Goal: Task Accomplishment & Management: Use online tool/utility

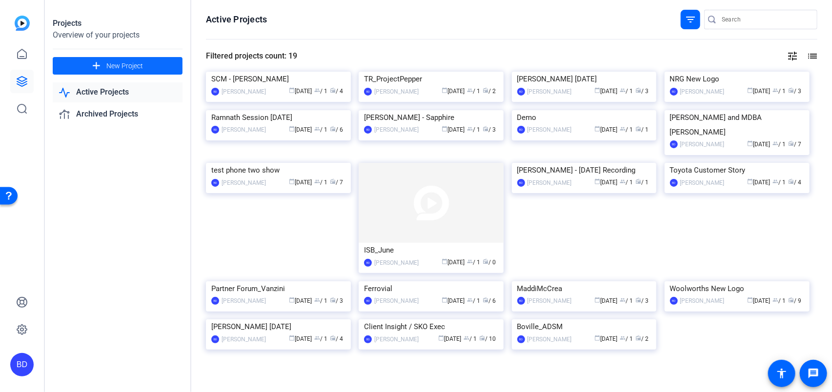
click at [128, 65] on span "New Project" at bounding box center [124, 66] width 37 height 10
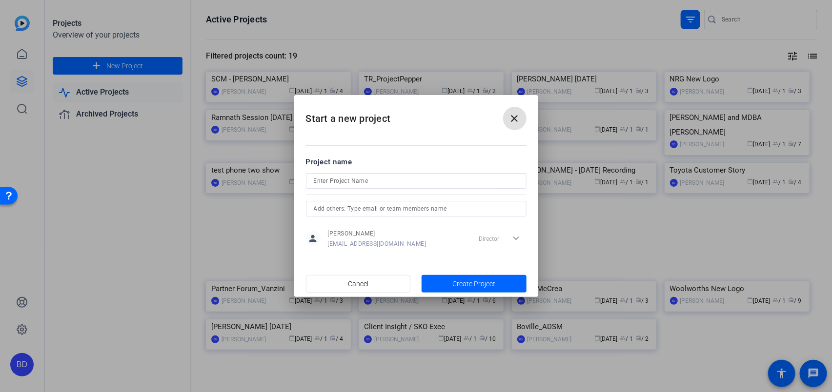
click at [352, 177] on input at bounding box center [416, 181] width 205 height 12
type input "Cybersecurity Awareness - [PERSON_NAME]"
click at [463, 285] on span "Create Project" at bounding box center [473, 284] width 43 height 10
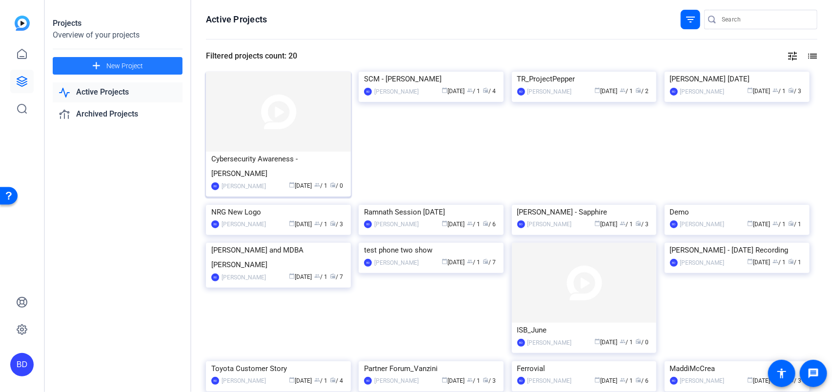
click at [263, 134] on img at bounding box center [278, 112] width 145 height 80
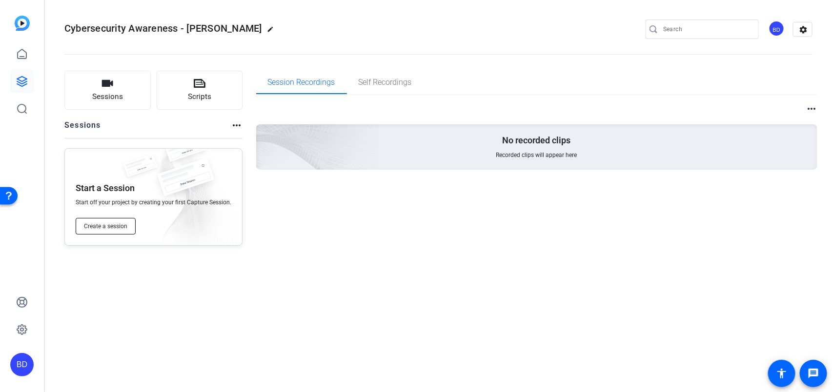
click at [115, 226] on span "Create a session" at bounding box center [105, 226] width 43 height 8
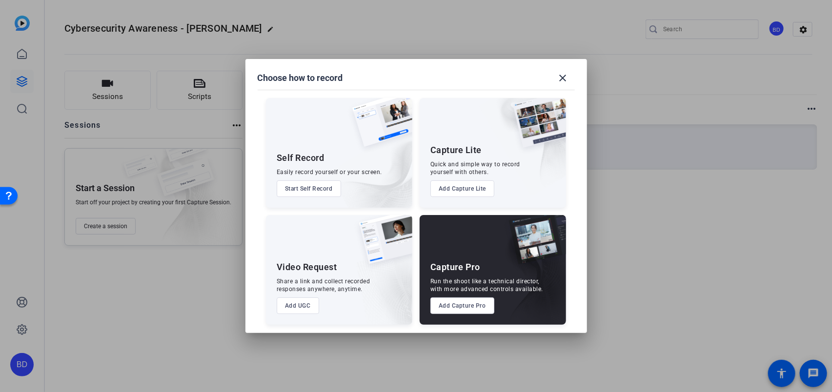
click at [462, 310] on button "Add Capture Pro" at bounding box center [462, 306] width 64 height 17
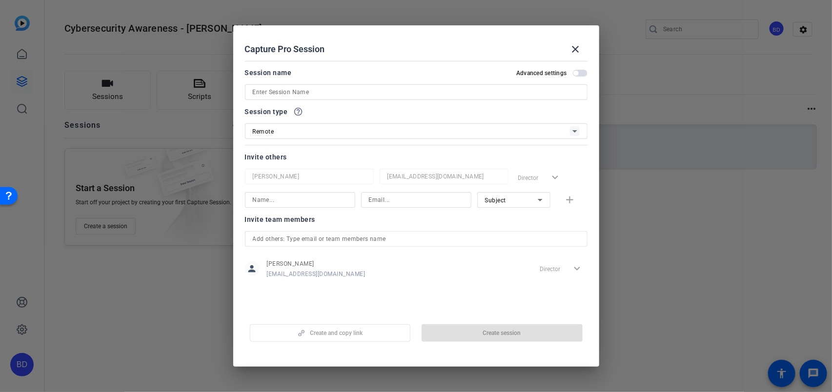
click at [316, 93] on input at bounding box center [416, 92] width 327 height 12
type input "A"
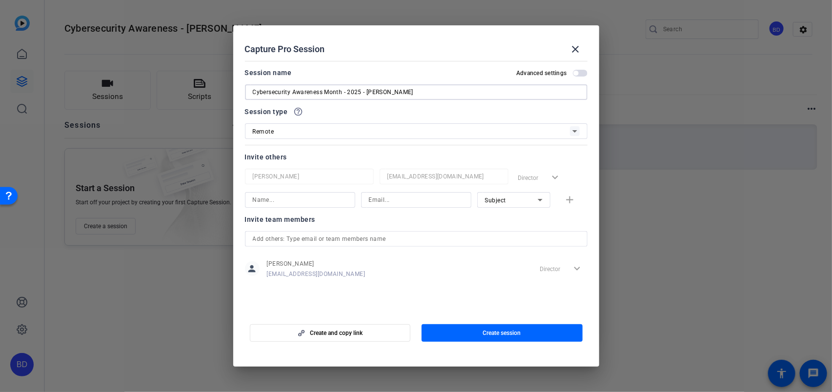
type input "Cybersecurity Awareness Month - 2025 - [PERSON_NAME]"
click at [278, 199] on input at bounding box center [300, 200] width 95 height 12
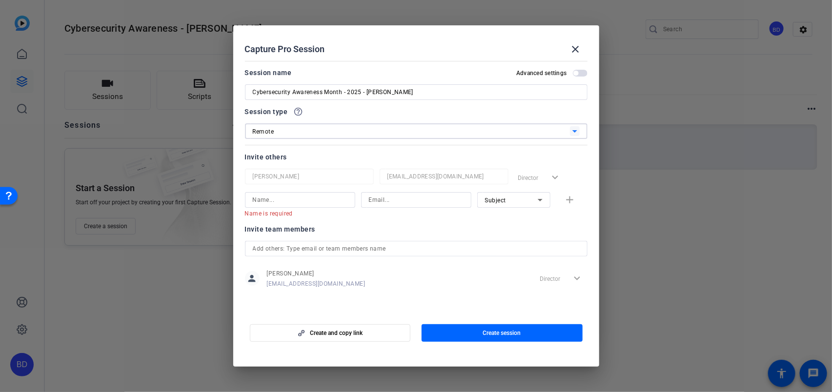
click at [303, 129] on div "Remote" at bounding box center [411, 131] width 317 height 12
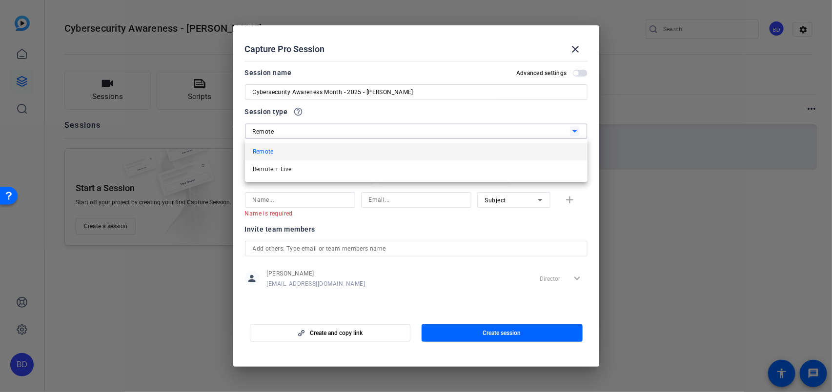
click at [303, 129] on div at bounding box center [416, 196] width 832 height 392
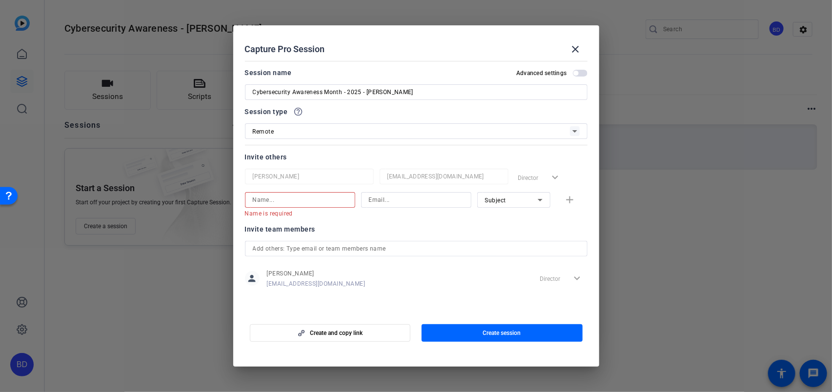
click at [286, 198] on input at bounding box center [300, 200] width 95 height 12
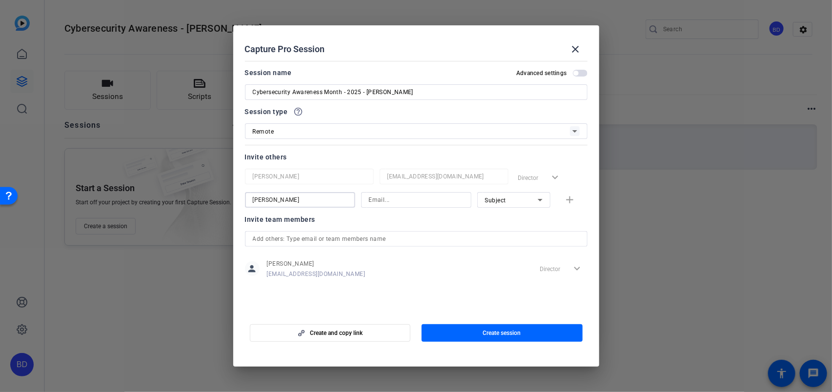
type input "[PERSON_NAME]"
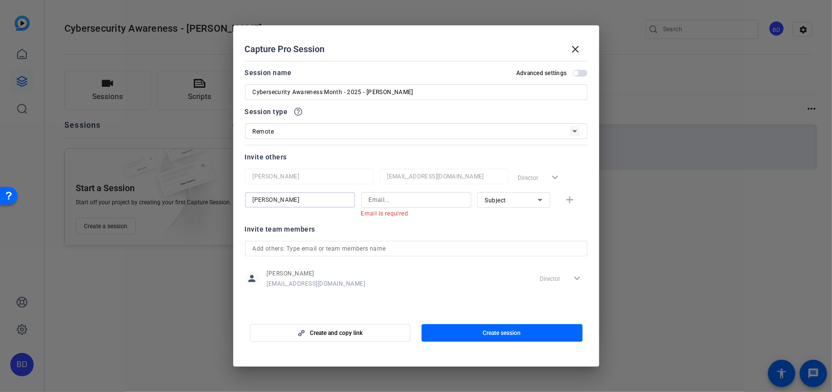
drag, startPoint x: 311, startPoint y: 201, endPoint x: 252, endPoint y: 206, distance: 59.7
click at [186, 193] on div "Choose how to record close Self Record Easily record yourself or your screen. S…" at bounding box center [416, 196] width 832 height 392
click at [406, 200] on input at bounding box center [416, 200] width 95 height 12
paste input "[EMAIL_ADDRESS][DOMAIN_NAME]"
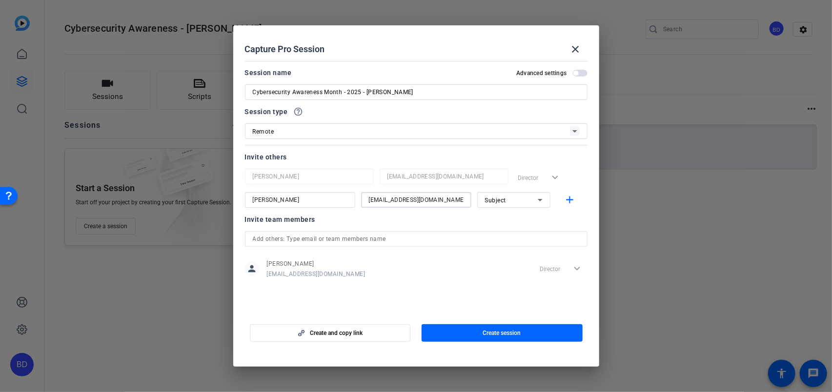
type input "[EMAIL_ADDRESS][DOMAIN_NAME]"
type input "[PERSON_NAME]"
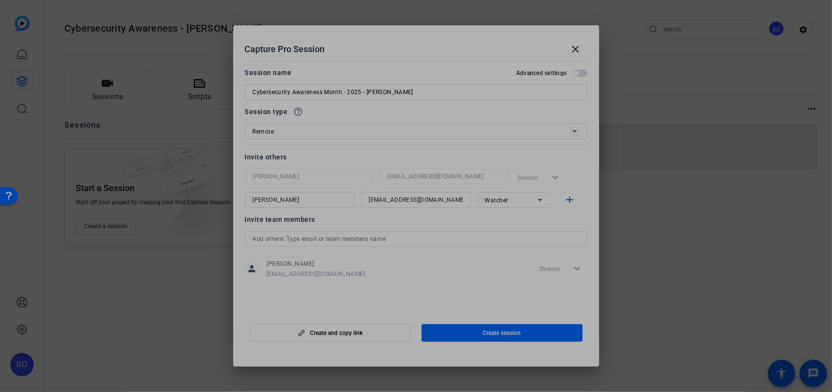
click at [423, 280] on div "person [PERSON_NAME] [PERSON_NAME][EMAIL_ADDRESS][PERSON_NAME][DOMAIN_NAME] Dir…" at bounding box center [416, 269] width 342 height 24
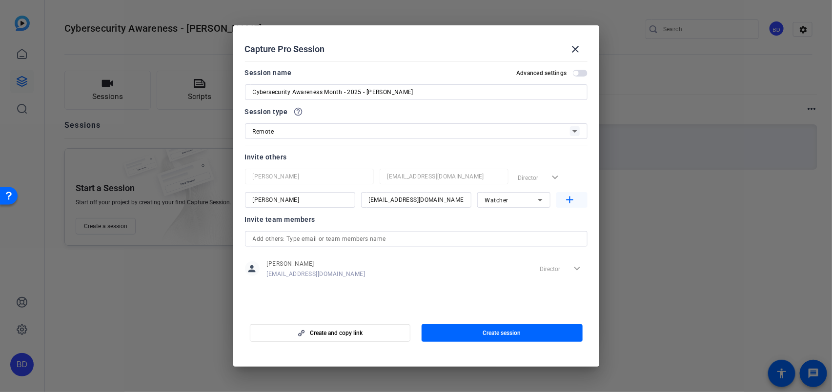
click at [567, 196] on mat-icon "add" at bounding box center [569, 200] width 12 height 12
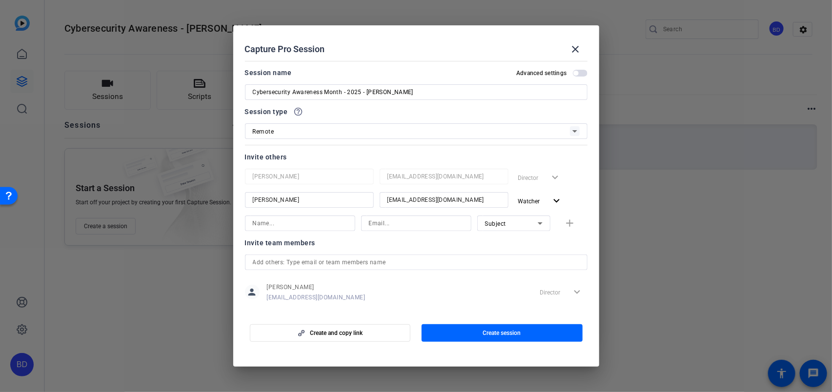
click at [315, 219] on input at bounding box center [300, 224] width 95 height 12
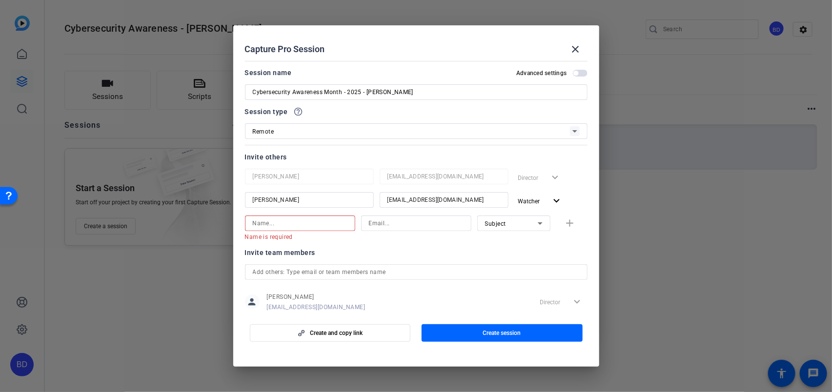
click at [264, 225] on input at bounding box center [300, 224] width 95 height 12
paste input "[EMAIL_ADDRESS][DOMAIN_NAME]"
type input "[EMAIL_ADDRESS][DOMAIN_NAME]"
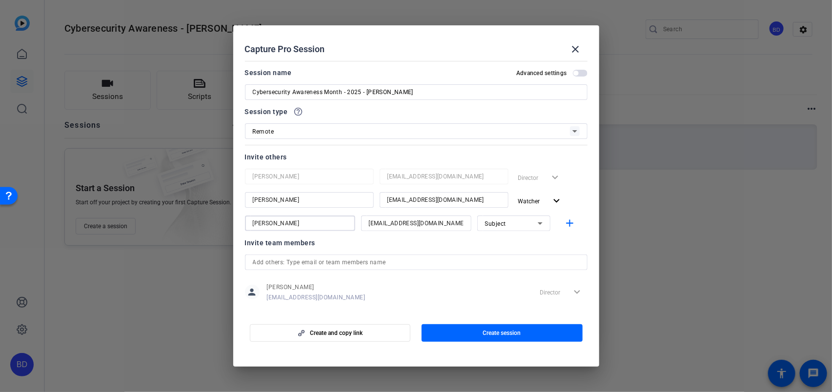
type input "[PERSON_NAME]"
click at [565, 222] on mat-icon "add" at bounding box center [569, 224] width 12 height 12
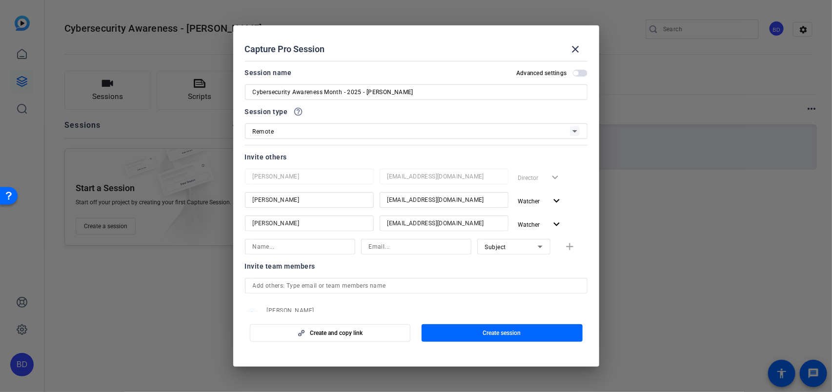
click at [257, 245] on input at bounding box center [300, 247] width 95 height 12
click at [296, 248] on input at bounding box center [300, 247] width 95 height 12
type input "[PERSON_NAME]"
paste input "[PERSON_NAME][EMAIL_ADDRESS][PERSON_NAME][DOMAIN_NAME]"
type input "[PERSON_NAME][EMAIL_ADDRESS][PERSON_NAME][DOMAIN_NAME]"
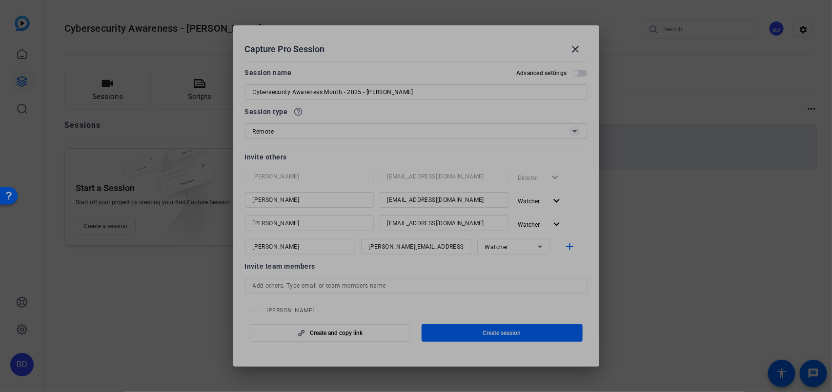
click at [122, 269] on div at bounding box center [416, 196] width 832 height 392
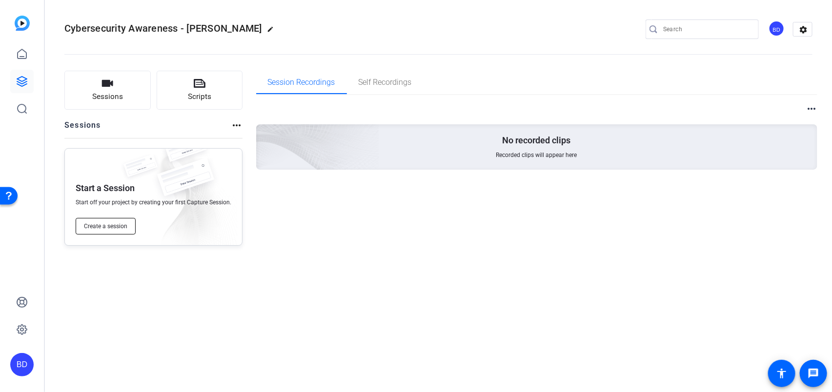
click at [104, 224] on span "Create a session" at bounding box center [105, 226] width 43 height 8
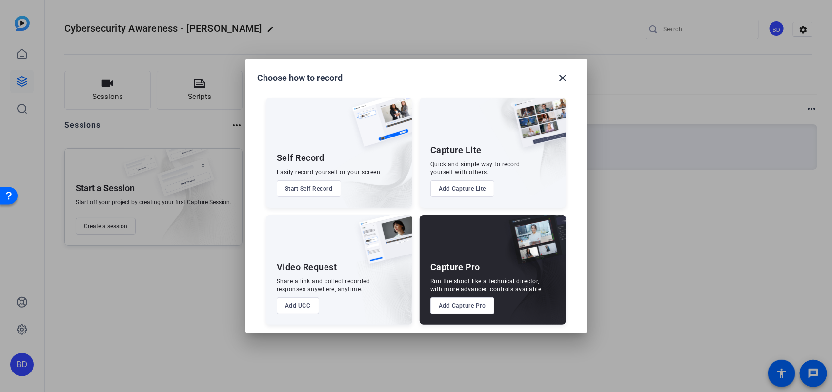
click at [463, 305] on button "Add Capture Pro" at bounding box center [462, 306] width 64 height 17
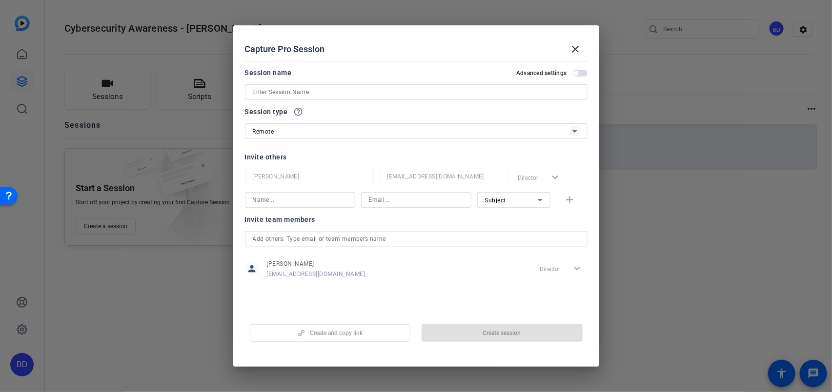
click at [291, 94] on input at bounding box center [416, 92] width 327 height 12
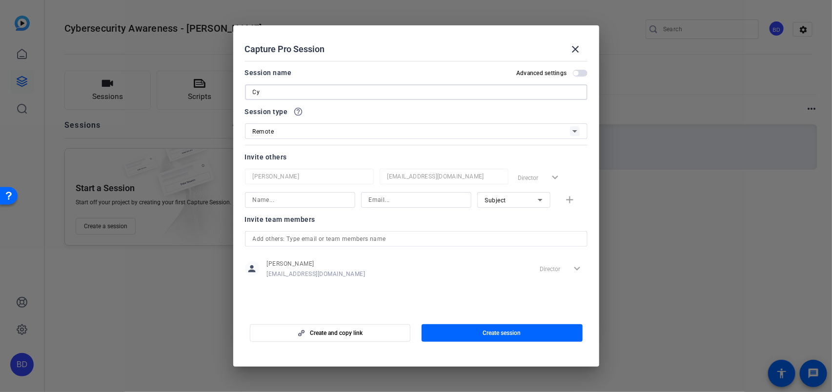
type input "C"
type input "Cybersecurity Awareness Month 2025"
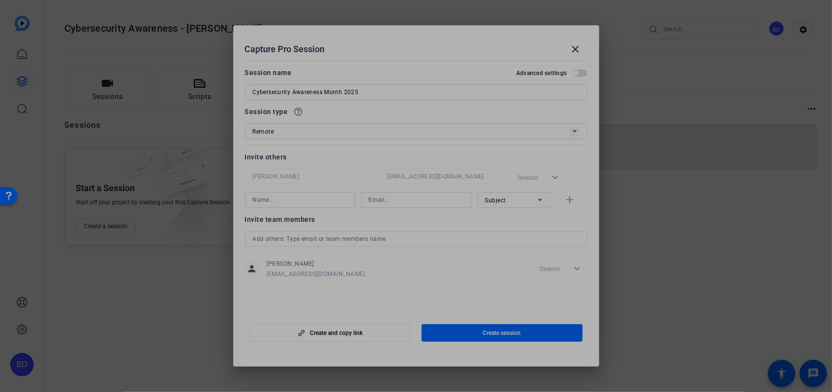
click at [116, 337] on div at bounding box center [416, 196] width 832 height 392
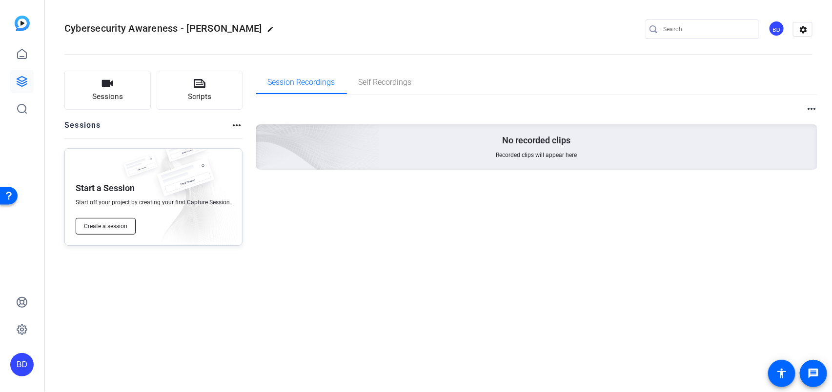
click at [120, 228] on span "Create a session" at bounding box center [105, 226] width 43 height 8
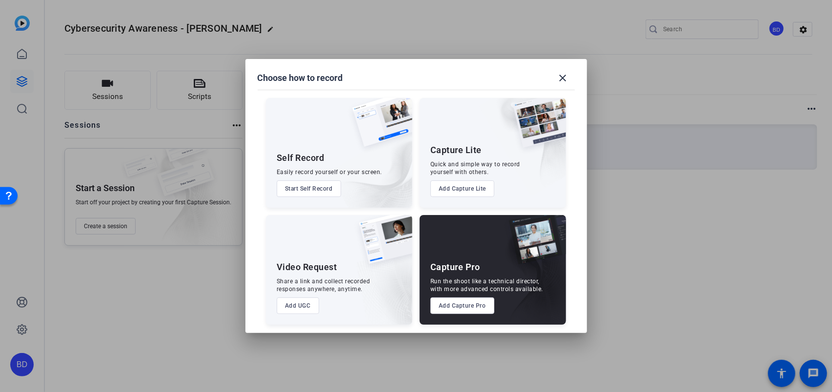
click at [459, 295] on div "Capture Pro Run the shoot like a technical director, with more advanced control…" at bounding box center [493, 270] width 146 height 110
click at [460, 307] on button "Add Capture Pro" at bounding box center [462, 306] width 64 height 17
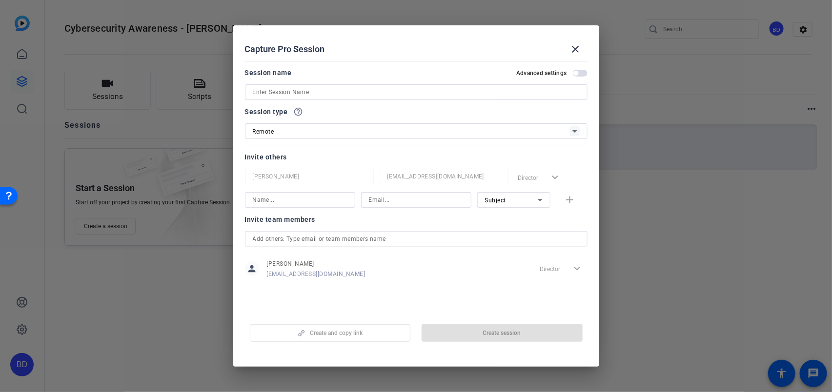
click at [464, 301] on mat-dialog-content "Session name Advanced settings Session type help_outline Remote Invite others […" at bounding box center [416, 184] width 366 height 255
click at [301, 93] on input at bounding box center [416, 92] width 327 height 12
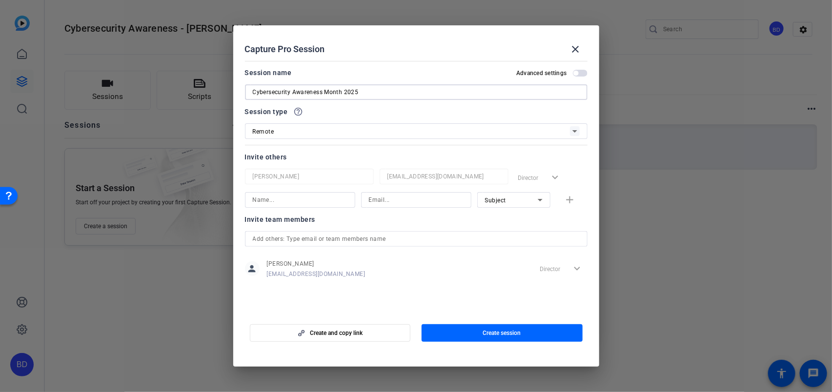
type input "Cybersecurity Awareness Month 2025"
click at [262, 200] on input at bounding box center [300, 200] width 95 height 12
click at [493, 329] on span "Create session" at bounding box center [502, 333] width 38 height 8
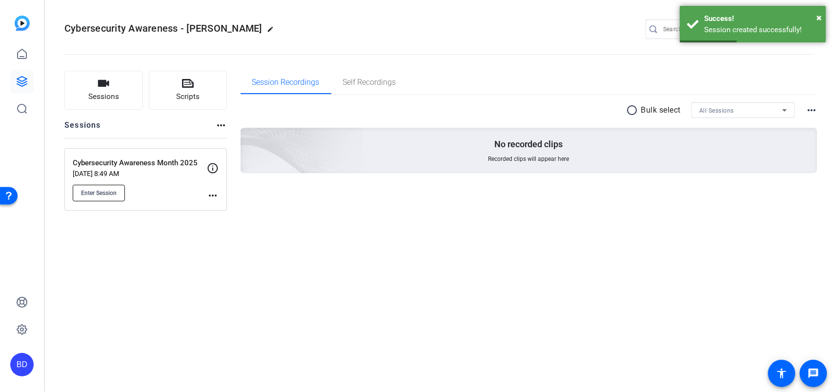
click at [114, 192] on span "Enter Session" at bounding box center [99, 193] width 36 height 8
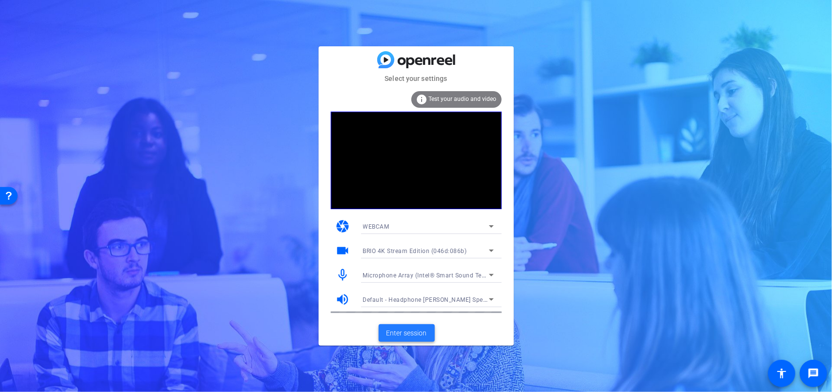
click at [399, 333] on span "Enter session" at bounding box center [406, 333] width 40 height 10
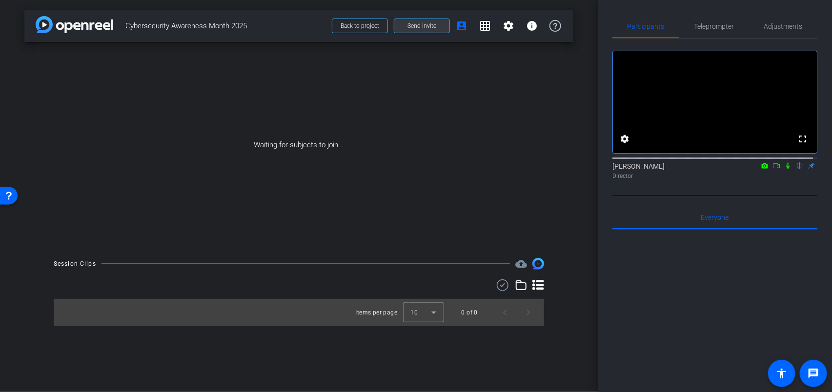
click at [401, 28] on span at bounding box center [421, 25] width 55 height 23
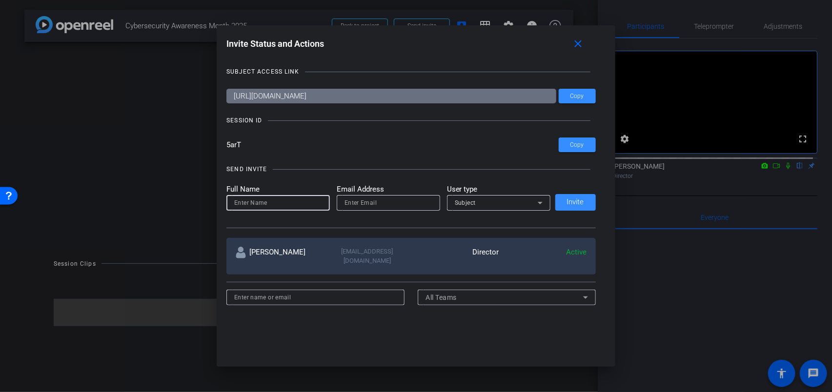
click at [283, 200] on input at bounding box center [278, 203] width 88 height 12
type input "[PERSON_NAME]"
paste input "[PERSON_NAME][EMAIL_ADDRESS][PERSON_NAME][DOMAIN_NAME]"
type input "[PERSON_NAME][EMAIL_ADDRESS][PERSON_NAME][DOMAIN_NAME]"
click at [572, 200] on span "Invite" at bounding box center [575, 202] width 17 height 7
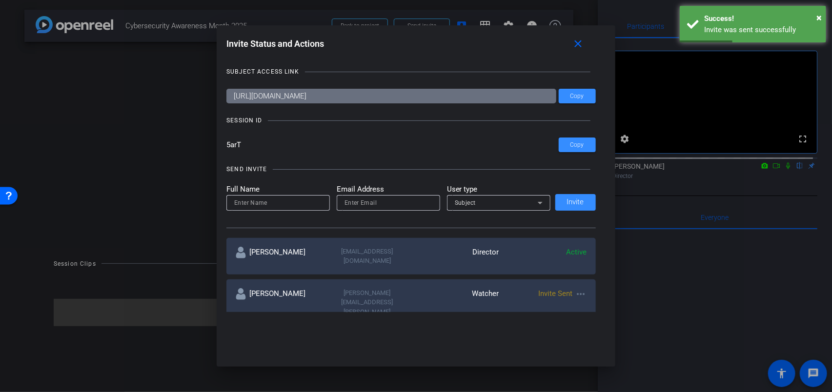
click at [270, 202] on input at bounding box center [278, 203] width 88 height 12
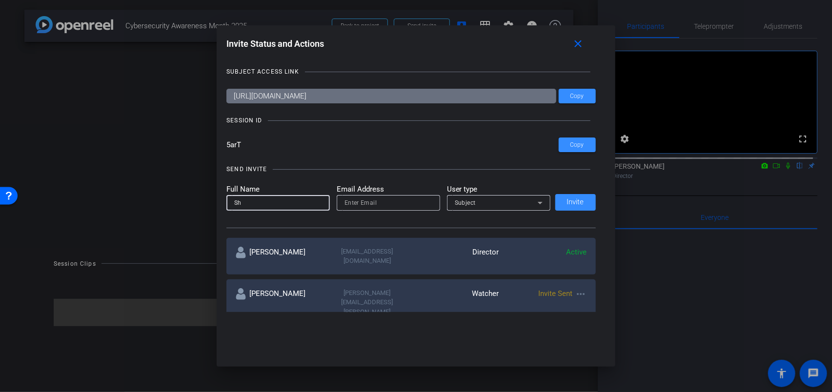
type input "S"
type input "[PERSON_NAME]"
click at [356, 205] on input "email" at bounding box center [388, 203] width 88 height 12
click at [352, 206] on input "email" at bounding box center [388, 203] width 88 height 12
paste input "[PERSON_NAME][EMAIL_ADDRESS][PERSON_NAME][DOMAIN_NAME]"
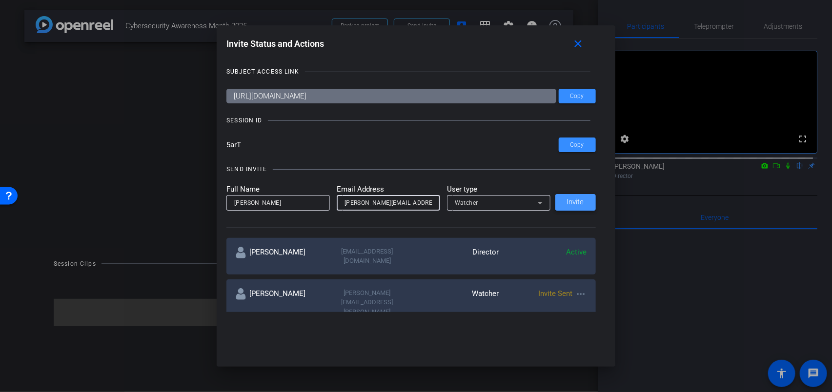
type input "[PERSON_NAME][EMAIL_ADDRESS][PERSON_NAME][DOMAIN_NAME]"
click at [570, 203] on span "Invite" at bounding box center [575, 202] width 17 height 7
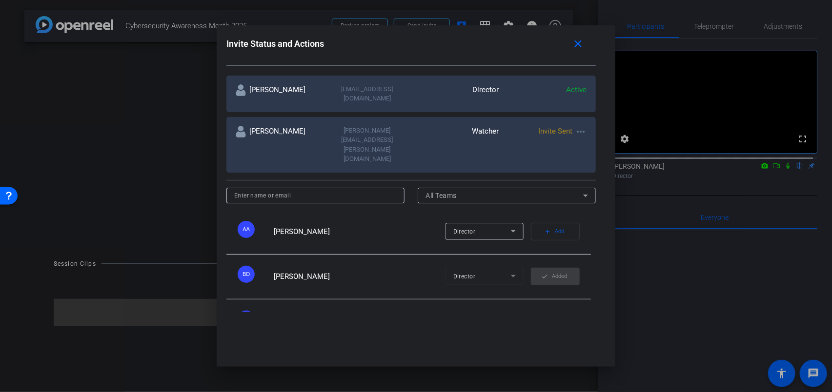
click at [152, 181] on div at bounding box center [416, 196] width 832 height 392
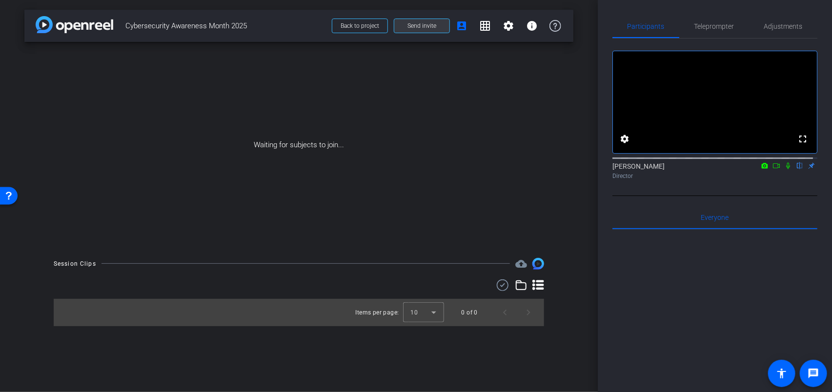
click at [410, 25] on span "Send invite" at bounding box center [421, 26] width 29 height 8
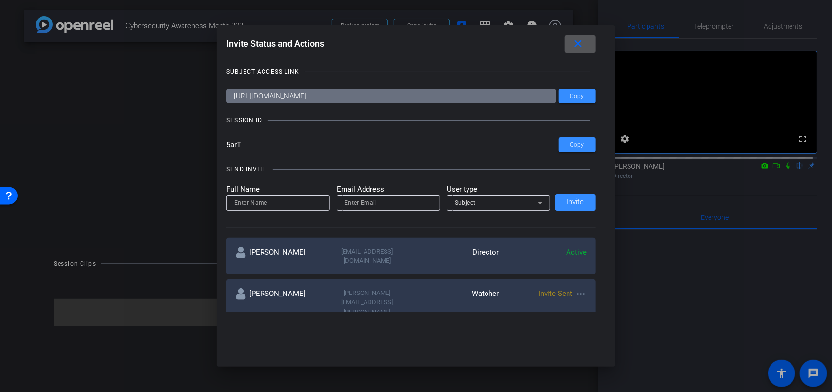
click at [267, 200] on input at bounding box center [278, 203] width 88 height 12
type input "[PERSON_NAME]"
paste input "[PERSON_NAME][EMAIL_ADDRESS][PERSON_NAME][DOMAIN_NAME]"
type input "[PERSON_NAME][EMAIL_ADDRESS][PERSON_NAME][DOMAIN_NAME]"
drag, startPoint x: 413, startPoint y: 205, endPoint x: 284, endPoint y: 199, distance: 128.9
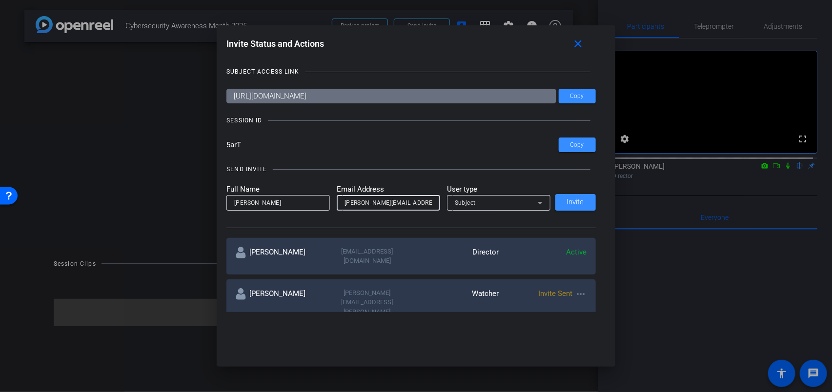
click at [284, 199] on form "Full Name Vijay Shetty Email Address nicole.thibault@dxc.com User type Subject" at bounding box center [388, 197] width 324 height 27
click at [585, 198] on span at bounding box center [575, 202] width 40 height 23
click at [244, 204] on input at bounding box center [278, 203] width 88 height 12
type input "[PERSON_NAME]"
click at [402, 204] on input "email" at bounding box center [388, 203] width 88 height 12
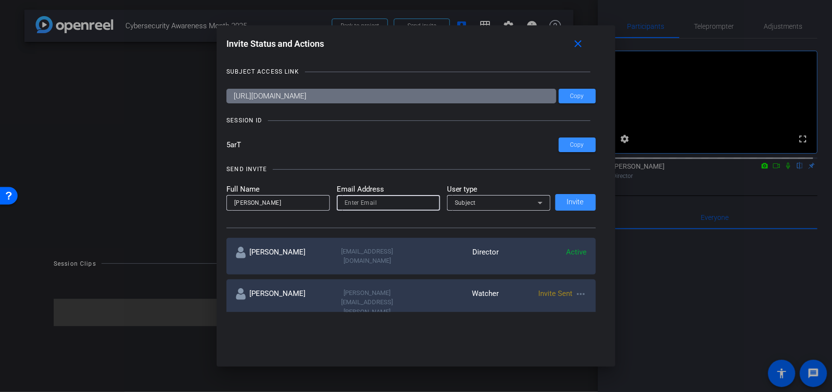
paste input "[EMAIL_ADDRESS][DOMAIN_NAME]"
type input "[EMAIL_ADDRESS][DOMAIN_NAME]"
click at [576, 200] on span "Invite" at bounding box center [575, 202] width 17 height 7
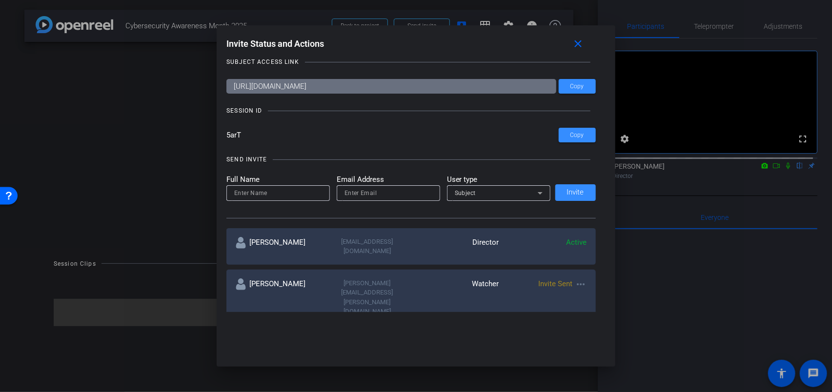
scroll to position [0, 0]
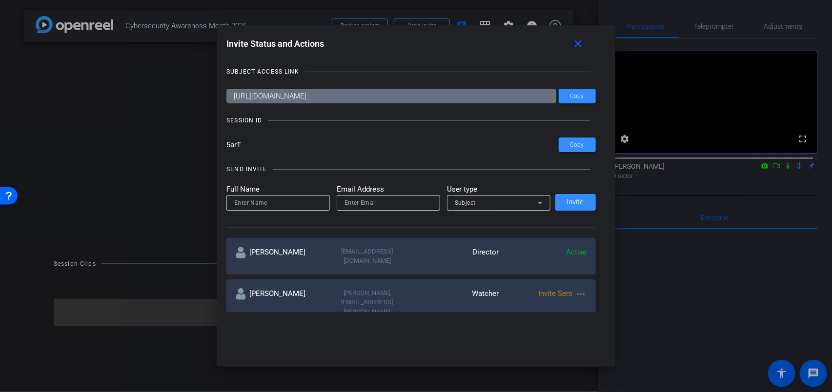
click at [254, 203] on input at bounding box center [278, 203] width 88 height 12
type input "[PERSON_NAME]"
click at [351, 204] on input "email" at bounding box center [388, 203] width 88 height 12
paste input "[EMAIL_ADDRESS][DOMAIN_NAME]"
type input "[EMAIL_ADDRESS][DOMAIN_NAME]"
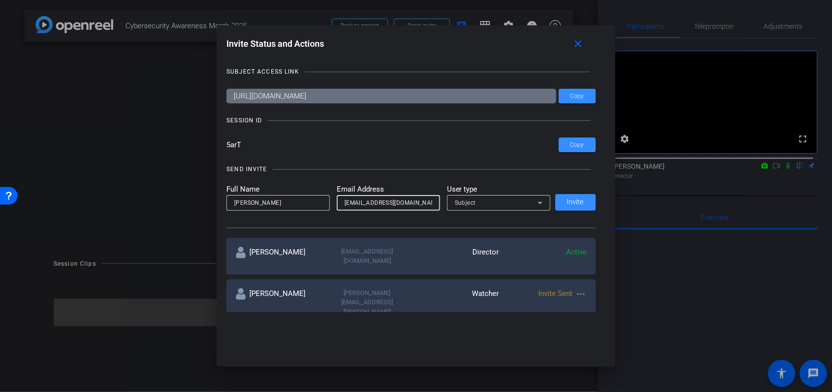
drag, startPoint x: 362, startPoint y: 200, endPoint x: 354, endPoint y: 200, distance: 8.3
click at [354, 200] on input "[EMAIL_ADDRESS][DOMAIN_NAME]" at bounding box center [388, 203] width 88 height 12
paste input "[EMAIL_ADDRESS][DOMAIN_NAME]"
type input "[EMAIL_ADDRESS][DOMAIN_NAME]"
click at [570, 199] on span "Invite" at bounding box center [575, 202] width 17 height 7
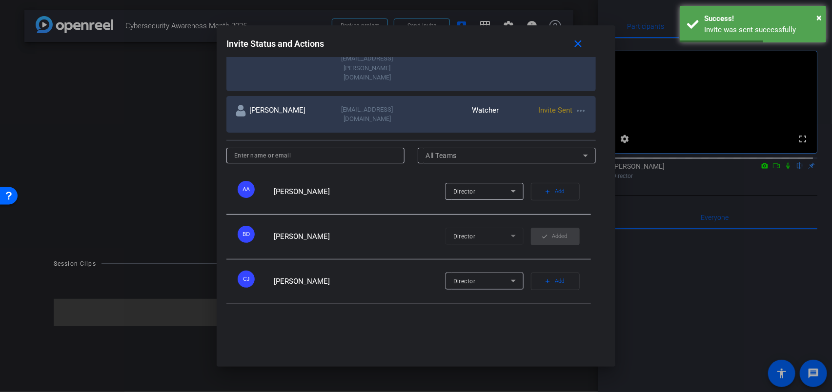
scroll to position [122, 0]
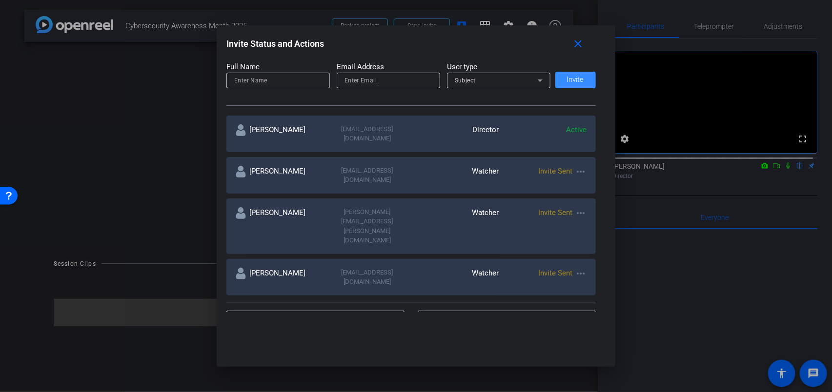
drag, startPoint x: 181, startPoint y: 158, endPoint x: 340, endPoint y: 185, distance: 160.8
click at [181, 158] on div at bounding box center [416, 196] width 832 height 392
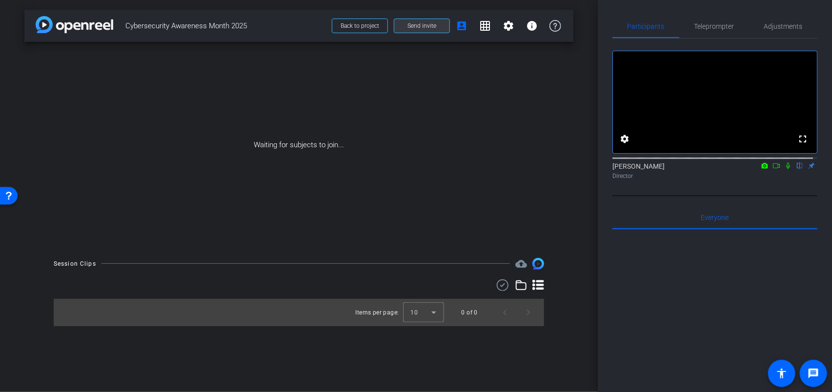
click at [418, 20] on span at bounding box center [421, 25] width 55 height 23
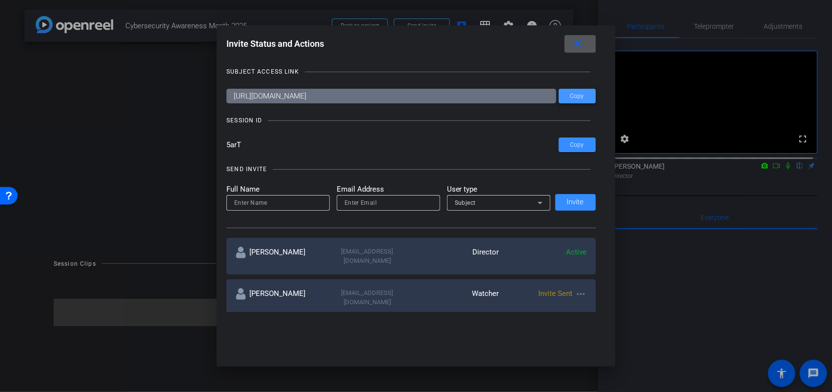
click at [577, 93] on span "Copy" at bounding box center [577, 96] width 14 height 7
click at [581, 144] on span at bounding box center [577, 144] width 37 height 23
click at [581, 46] on mat-icon "close" at bounding box center [578, 44] width 12 height 12
